Goal: Information Seeking & Learning: Understand process/instructions

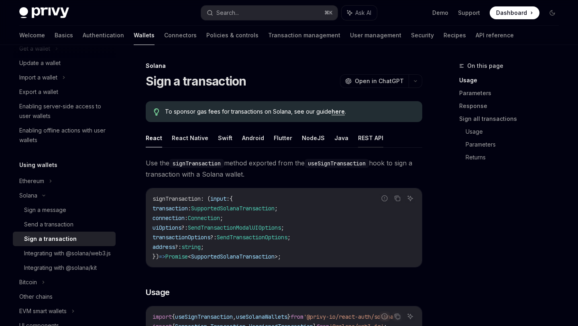
click at [363, 138] on button "REST API" at bounding box center [370, 138] width 25 height 19
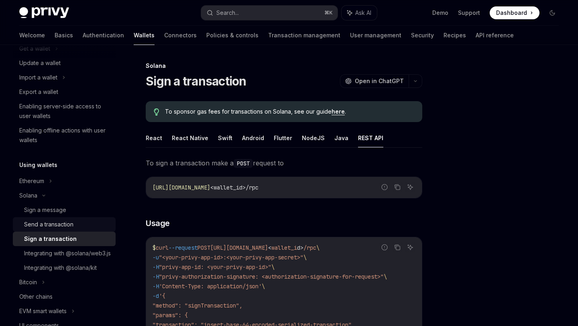
click at [76, 225] on div "Send a transaction" at bounding box center [67, 225] width 87 height 10
click at [71, 225] on div "Send a transaction" at bounding box center [48, 225] width 49 height 10
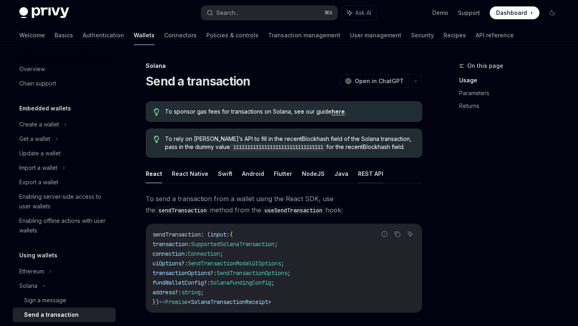
click at [372, 167] on button "REST API" at bounding box center [370, 173] width 25 height 19
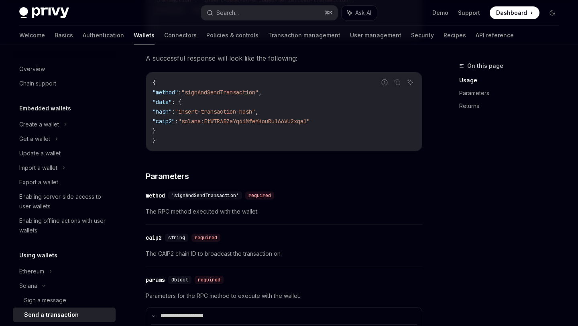
scroll to position [434, 0]
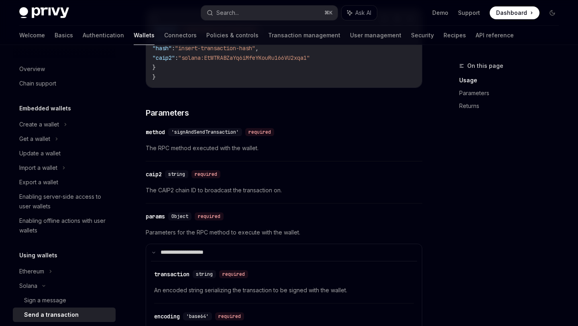
click at [207, 178] on div "required" at bounding box center [206, 174] width 29 height 8
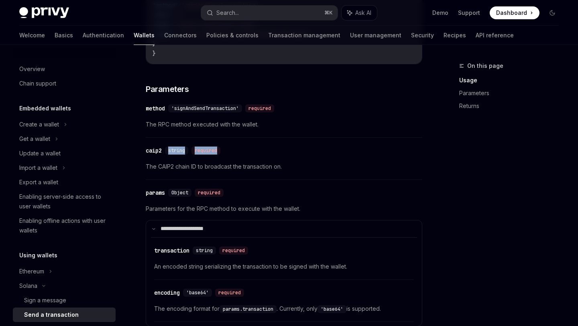
scroll to position [464, 0]
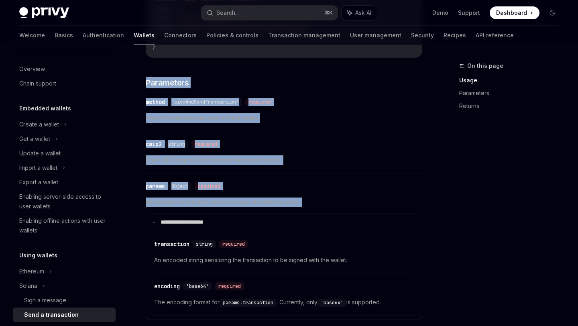
drag, startPoint x: 147, startPoint y: 83, endPoint x: 307, endPoint y: 214, distance: 207.2
click at [307, 214] on div "To send a transaction make a POST request to Report incorrect code Copy Ask AI …" at bounding box center [284, 109] width 277 height 761
copy div "Parameters ​ method 'signAndSendTransaction' required The RPC method executed w…"
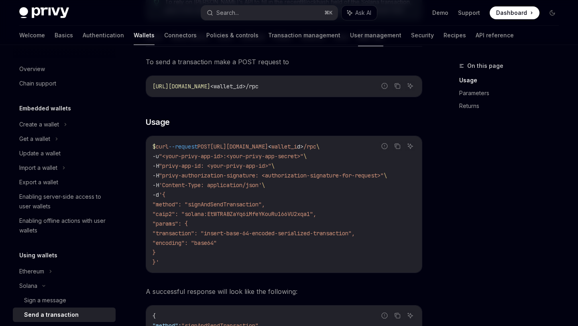
scroll to position [123, 0]
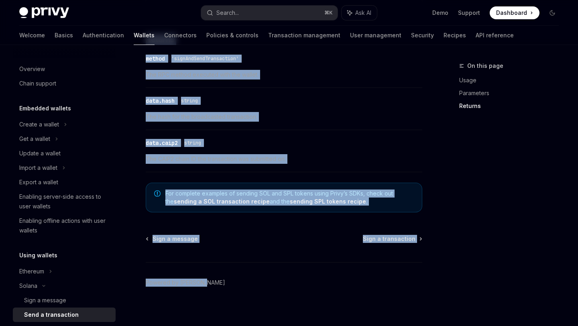
scroll to position [786, 0]
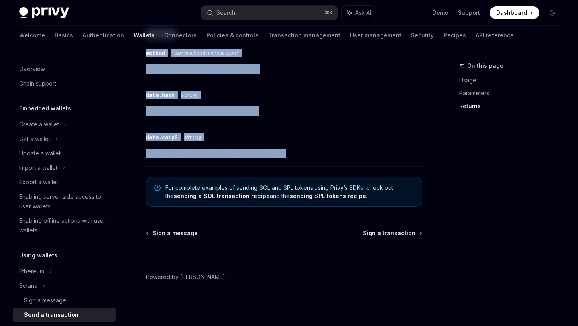
drag, startPoint x: 146, startPoint y: 80, endPoint x: 298, endPoint y: 154, distance: 169.2
copy div "Send a transaction OpenAI Open in ChatGPT OpenAI Open in ChatGPT To sponsor gas…"
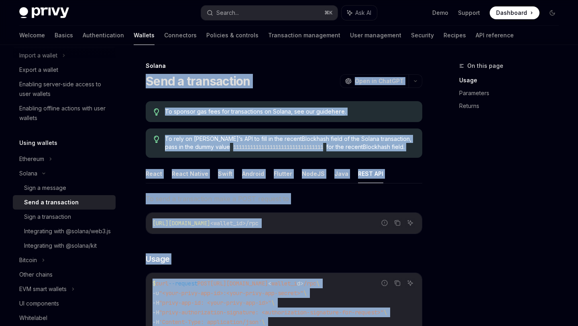
scroll to position [127, 0]
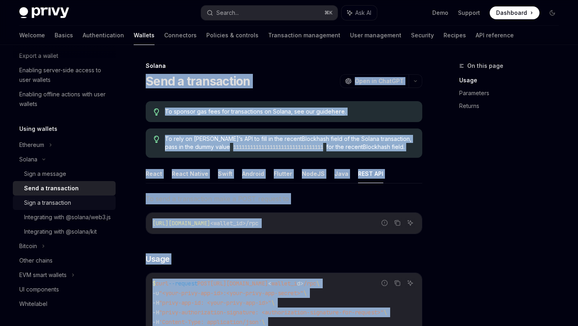
click at [61, 207] on div "Sign a transaction" at bounding box center [47, 203] width 47 height 10
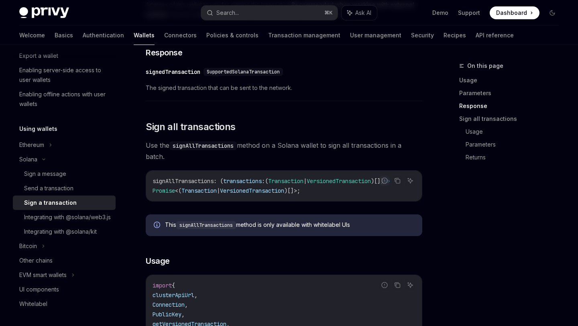
drag, startPoint x: 147, startPoint y: 80, endPoint x: 279, endPoint y: 326, distance: 279.4
click at [279, 326] on div "Solana Sign a transaction OpenAI Open in ChatGPT OpenAI Open in ChatGPT To spon…" at bounding box center [209, 26] width 431 height 1543
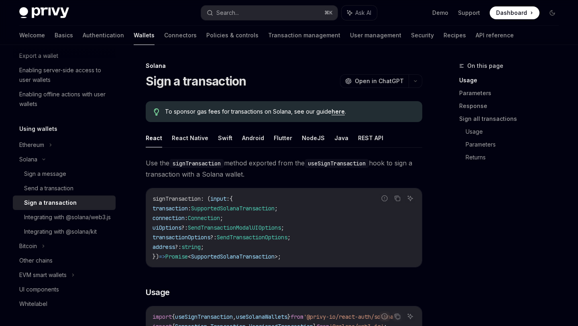
click at [343, 143] on ul "React React Native Swift Android Flutter NodeJS Java REST API" at bounding box center [284, 138] width 277 height 19
click at [368, 140] on button "REST API" at bounding box center [370, 138] width 25 height 19
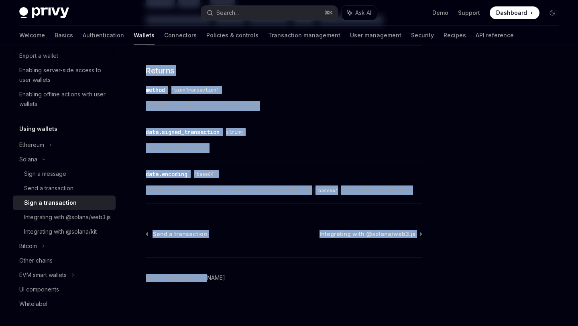
scroll to position [635, 0]
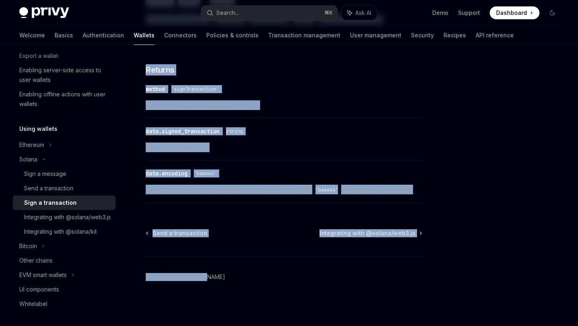
drag, startPoint x: 148, startPoint y: 79, endPoint x: 426, endPoint y: 189, distance: 298.6
copy div "Lore i dolorsitame ConsEC Adip el SeddOEI TempOR Inci ut LaboREE Do magnaal eni…"
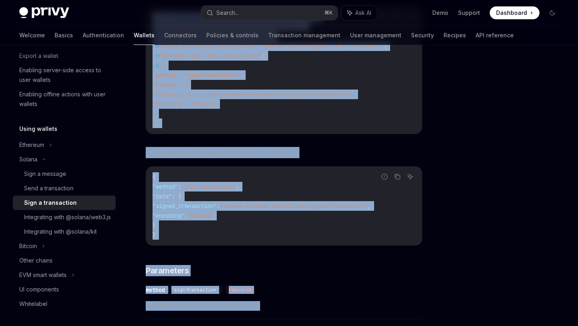
scroll to position [149, 0]
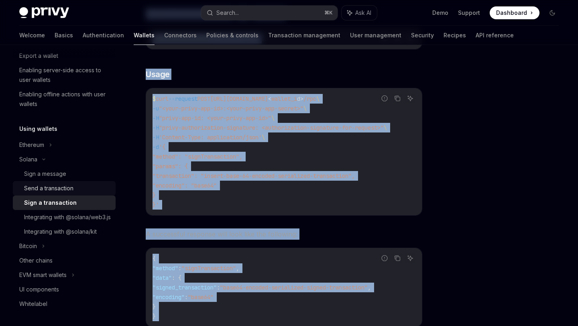
click at [56, 185] on div "Send a transaction" at bounding box center [48, 189] width 49 height 10
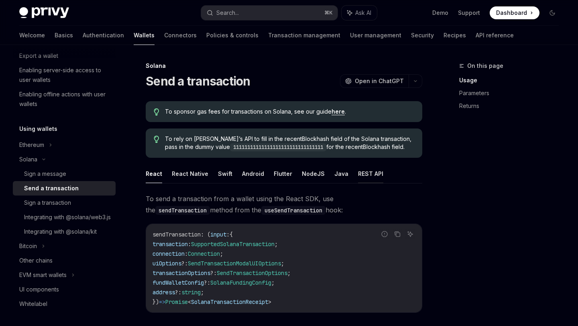
click at [371, 170] on button "REST API" at bounding box center [370, 173] width 25 height 19
type textarea "*"
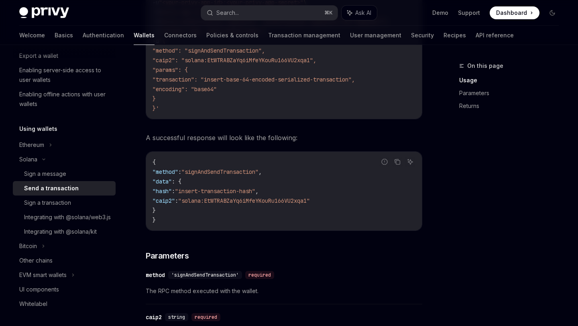
scroll to position [377, 0]
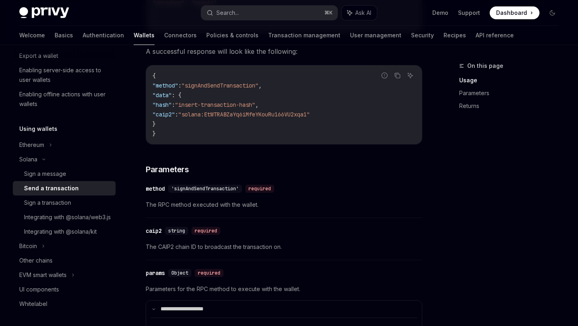
click at [252, 125] on code "{ "method" : "signAndSendTransaction" , "data" : { "hash" : "insert-transaction…" at bounding box center [284, 104] width 263 height 67
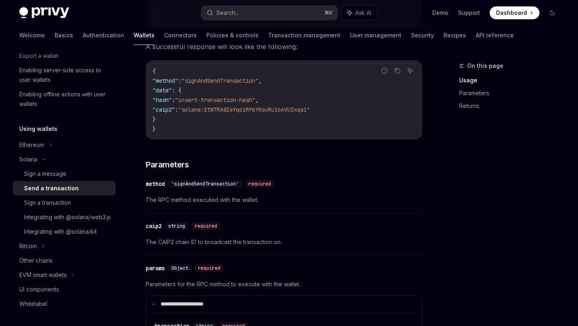
scroll to position [265, 0]
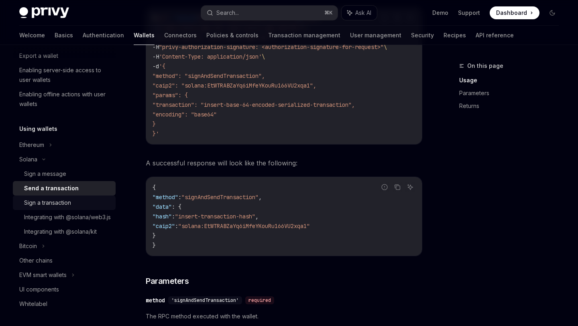
click at [98, 207] on div "Sign a transaction" at bounding box center [67, 203] width 87 height 10
click at [84, 202] on div "Sign a transaction" at bounding box center [67, 203] width 87 height 10
click at [64, 203] on div "Sign a transaction" at bounding box center [47, 203] width 47 height 10
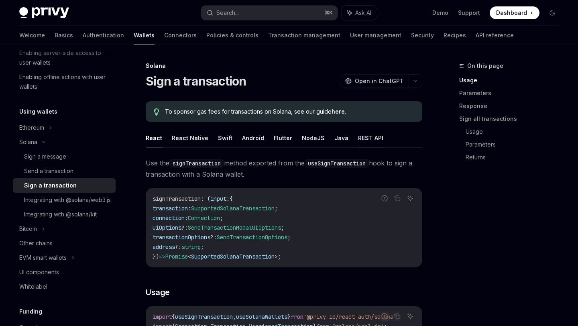
click at [363, 140] on button "REST API" at bounding box center [370, 138] width 25 height 19
type textarea "*"
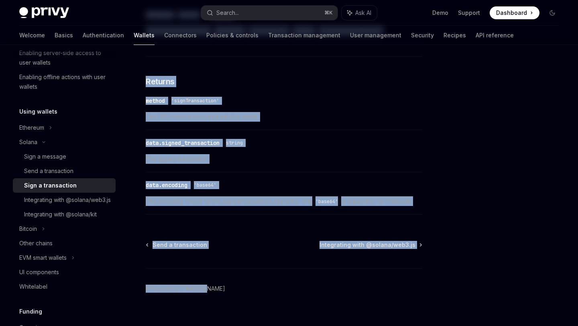
scroll to position [621, 0]
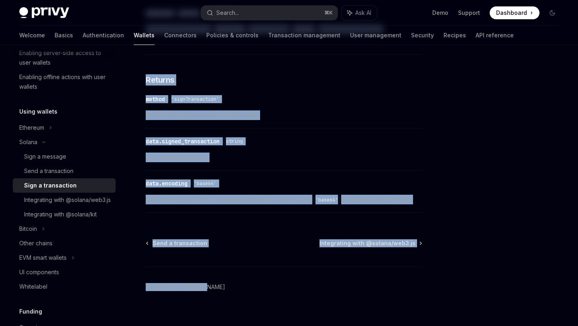
drag, startPoint x: 146, startPoint y: 82, endPoint x: 427, endPoint y: 200, distance: 305.6
copy div "Lore i dolorsitame ConsEC Adip el SeddOEI TempOR Inci ut LaboREE Do magnaal eni…"
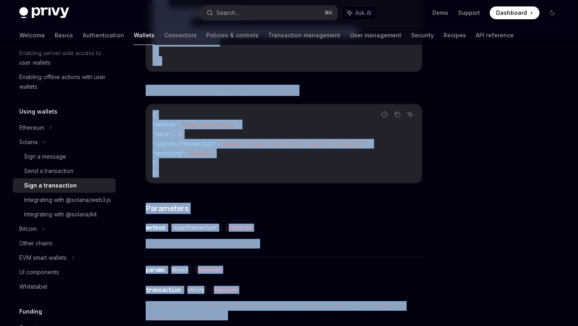
scroll to position [235, 0]
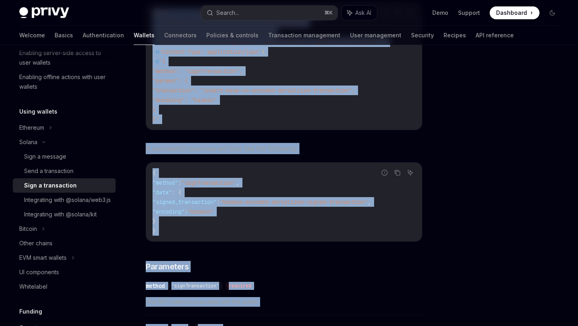
click at [293, 259] on div "To sign a transaction make a POST request to Report incorrect code Copy Ask AI …" at bounding box center [284, 263] width 277 height 681
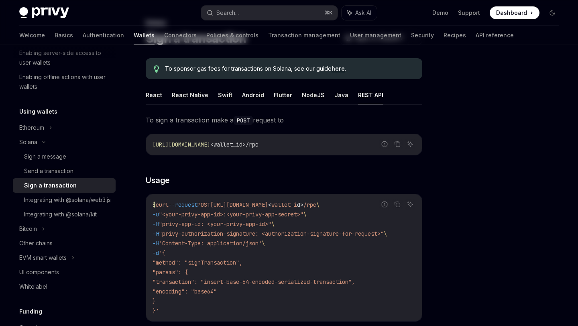
scroll to position [0, 0]
